Goal: Task Accomplishment & Management: Complete application form

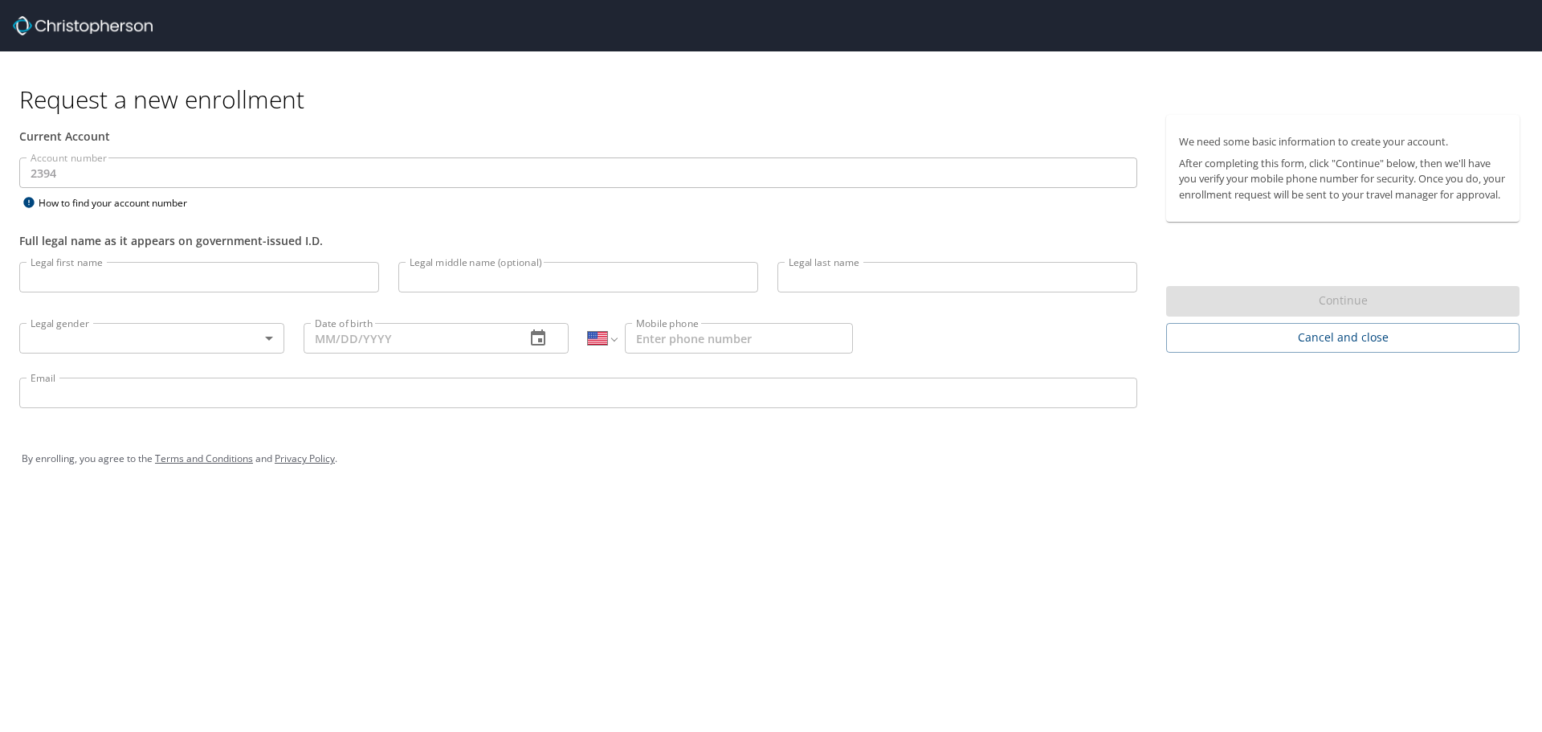
select select "US"
click at [684, 571] on div "Request a new enrollment Current Account Account number 2394 Account number How…" at bounding box center [771, 366] width 1542 height 732
click at [621, 499] on div "Request a new enrollment Current Account Account number 2394 Account number How…" at bounding box center [771, 366] width 1542 height 732
select select "US"
click at [700, 512] on div "Request a new enrollment Current Account Account number 2394 Account number How…" at bounding box center [771, 366] width 1542 height 732
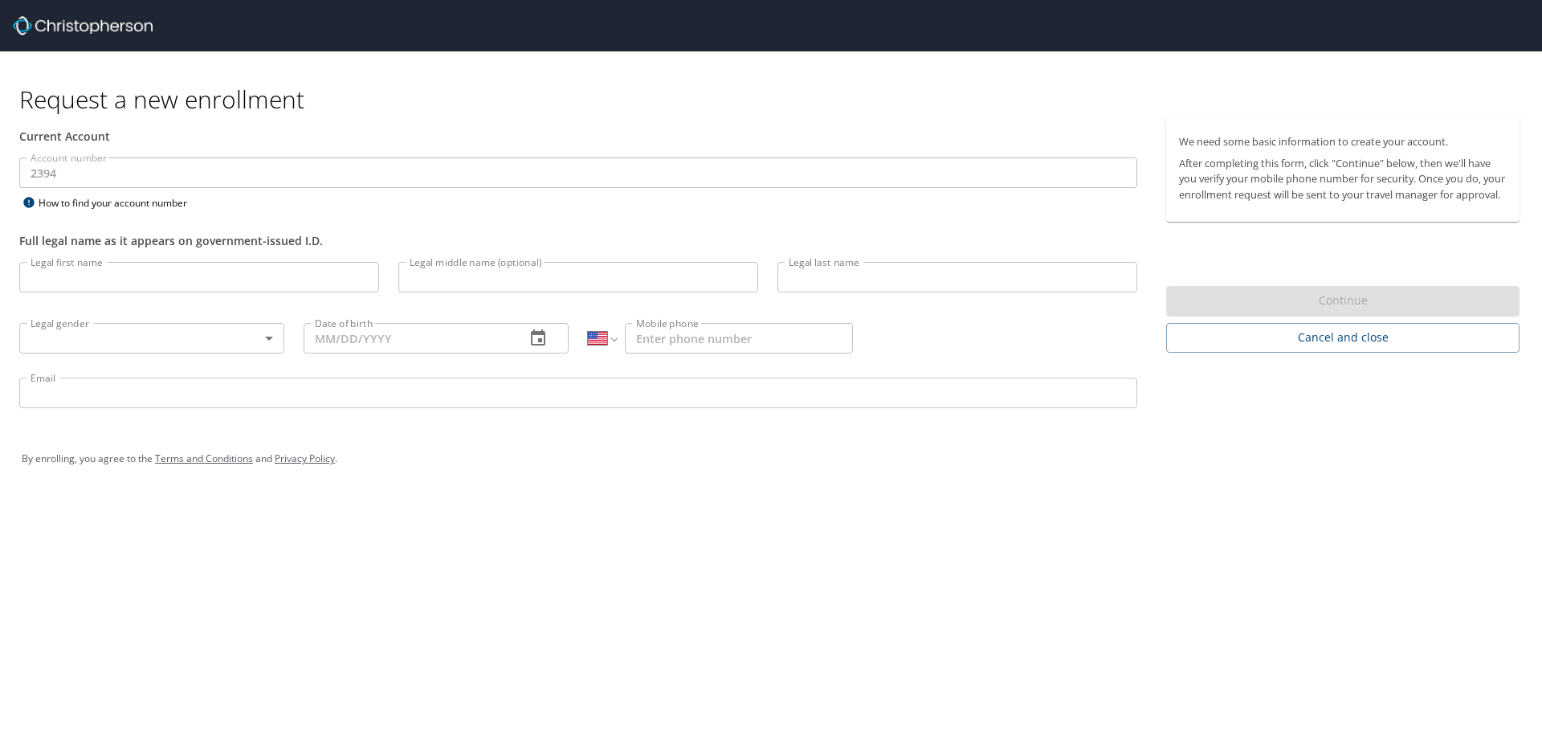
click at [179, 281] on input "Legal first name" at bounding box center [199, 277] width 360 height 31
click at [1067, 521] on div "Request a new enrollment Current Account Account number 2394 Account number How…" at bounding box center [771, 366] width 1542 height 732
click at [912, 452] on div "By enrolling, you agree to the Terms and Conditions and Privacy Policy ." at bounding box center [771, 469] width 1499 height 40
click at [971, 487] on div "By enrolling, you agree to the Terms and Conditions and Privacy Policy ." at bounding box center [771, 469] width 1523 height 72
